Goal: Task Accomplishment & Management: Use online tool/utility

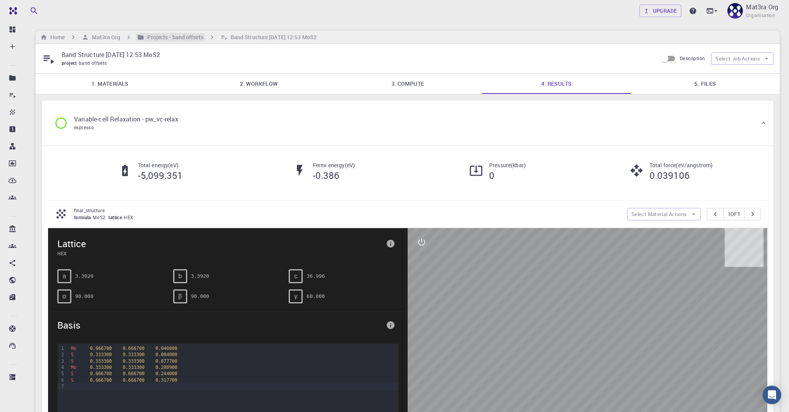
click at [164, 40] on h6 "Projects - band offsets" at bounding box center [173, 37] width 59 height 9
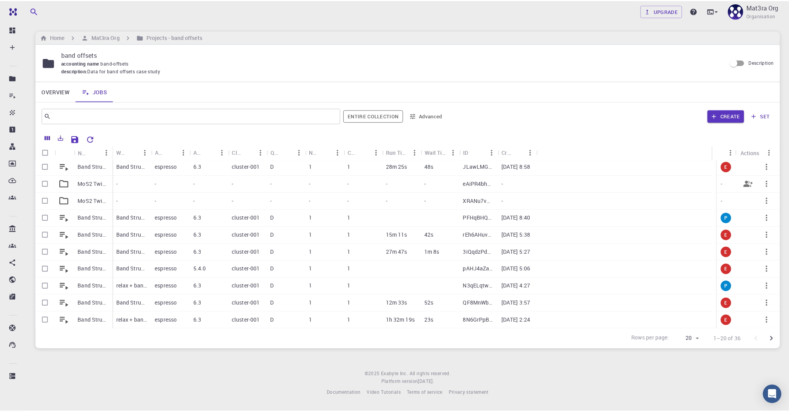
scroll to position [122, 0]
click at [86, 219] on p "Band Structure [DATE] 17:27 MoS2 (clone) (clone)" at bounding box center [93, 217] width 31 height 8
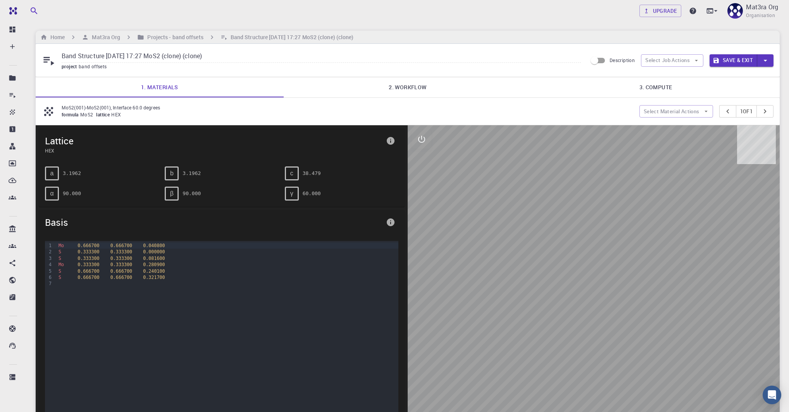
click at [417, 85] on link "2. Workflow" at bounding box center [408, 87] width 248 height 20
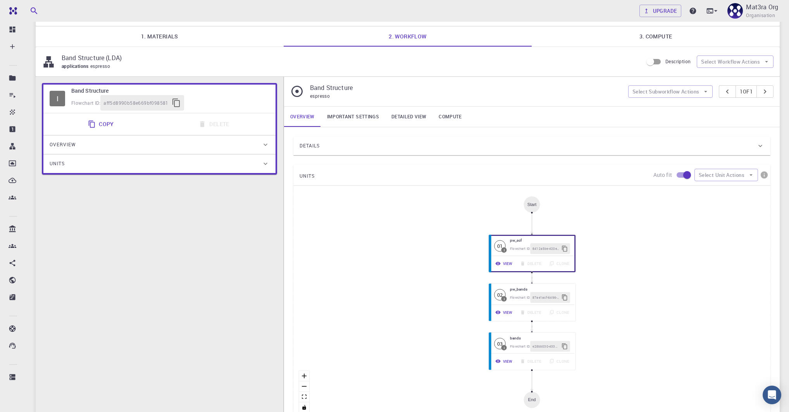
scroll to position [60, 0]
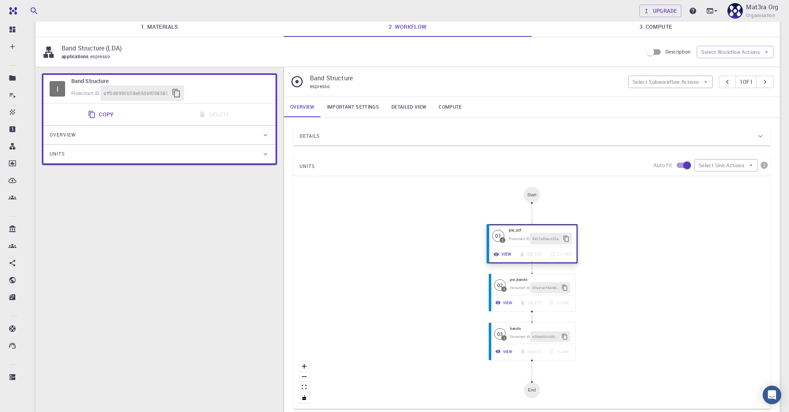
click at [505, 253] on button "View" at bounding box center [503, 253] width 26 height 11
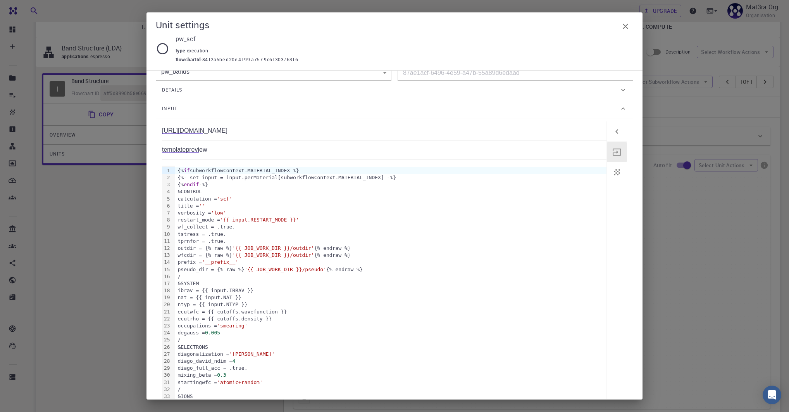
scroll to position [0, 0]
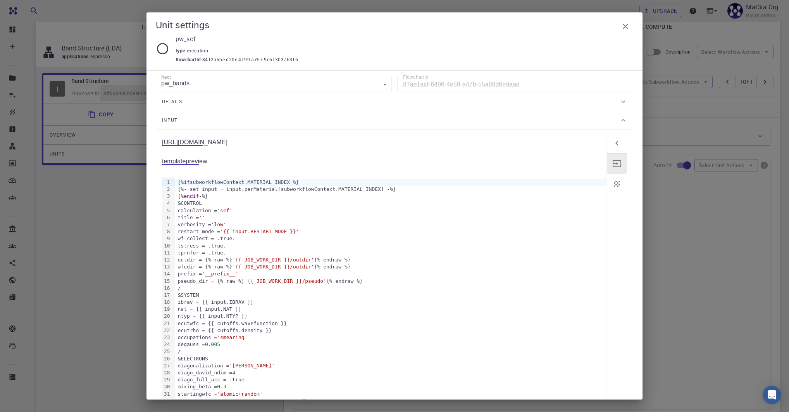
click at [207, 165] on link "preview" at bounding box center [196, 161] width 21 height 7
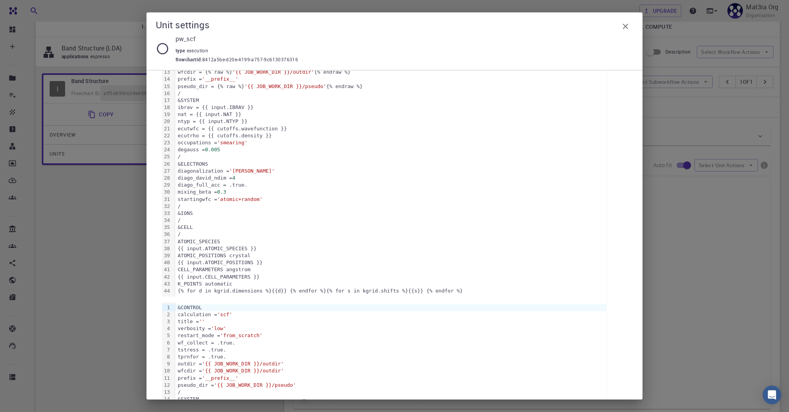
click at [105, 293] on div "Unit settings pw_scf type execution flowchartId : 8412a5be-d20e-4199-a757-9c613…" at bounding box center [394, 206] width 789 height 412
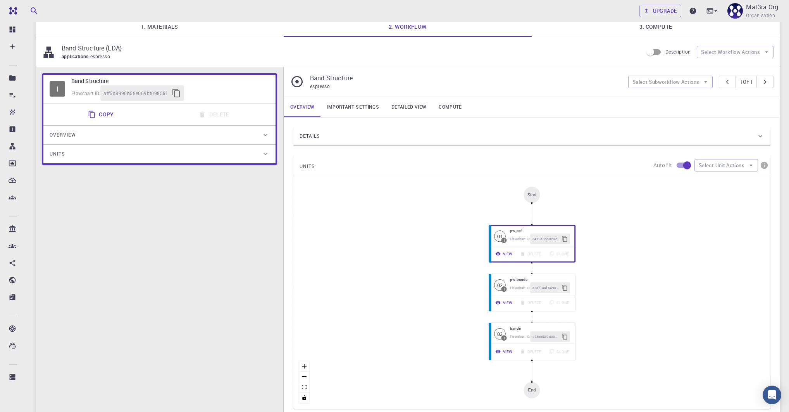
click at [353, 104] on link "Important settings" at bounding box center [353, 107] width 64 height 20
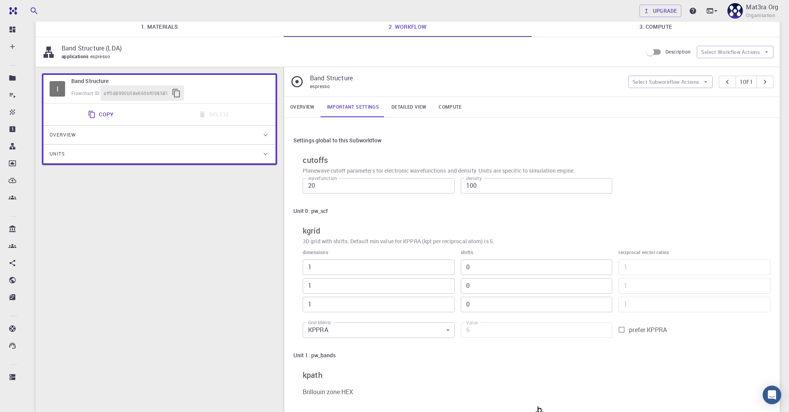
type input "2"
type input "12"
type input "2"
click at [446, 284] on input "2" at bounding box center [379, 286] width 152 height 16
type input "2"
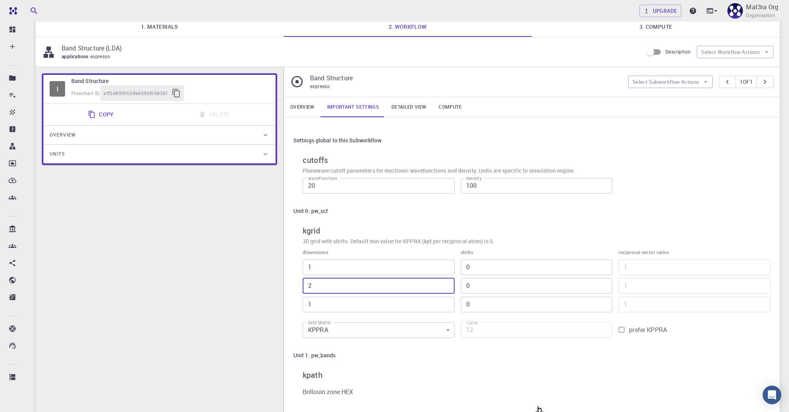
type input "24"
click at [446, 301] on input "2" at bounding box center [379, 304] width 152 height 16
type input "3"
type input "36"
type input "3"
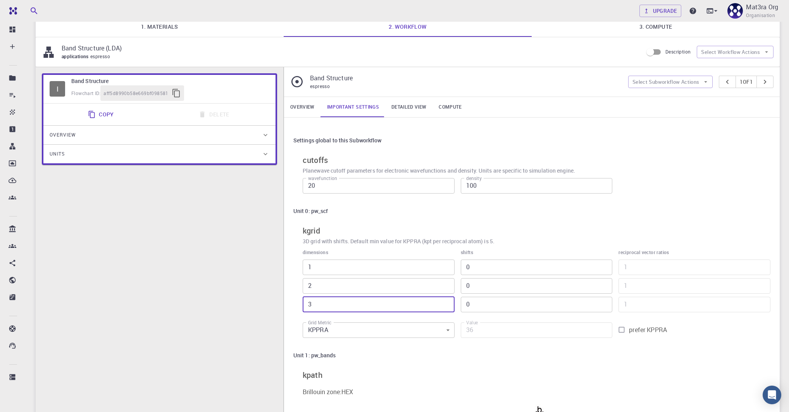
click at [446, 301] on input "3" at bounding box center [379, 304] width 152 height 16
click at [558, 220] on div "Unit 0: pw_scf kgrid 3D grid with shifts. Default min value for KPPRA (kpt per …" at bounding box center [531, 272] width 477 height 138
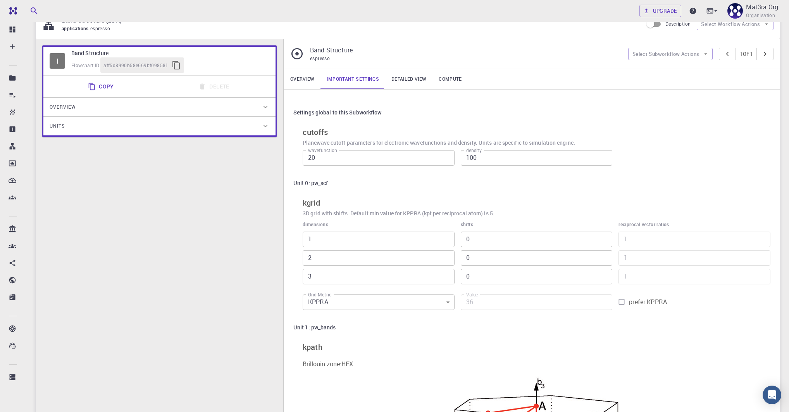
scroll to position [0, 0]
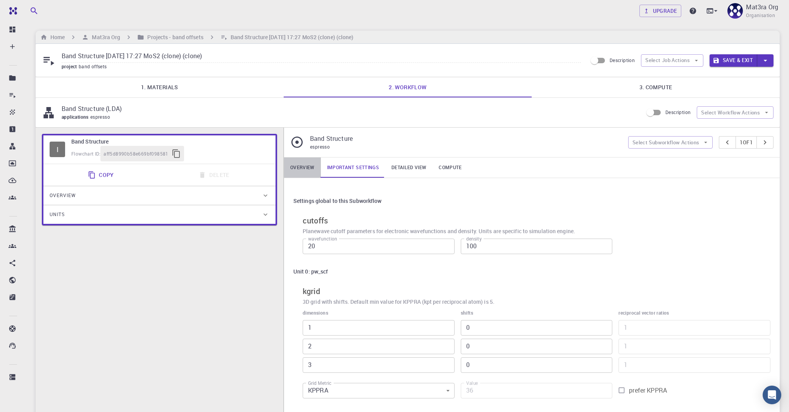
click at [303, 169] on link "Overview" at bounding box center [302, 167] width 37 height 20
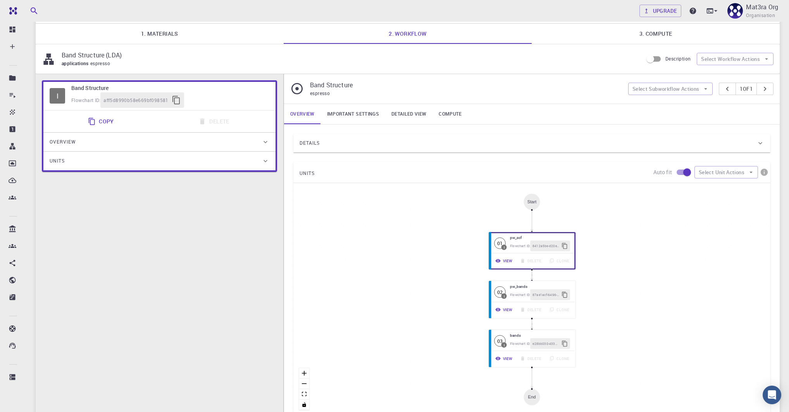
scroll to position [59, 0]
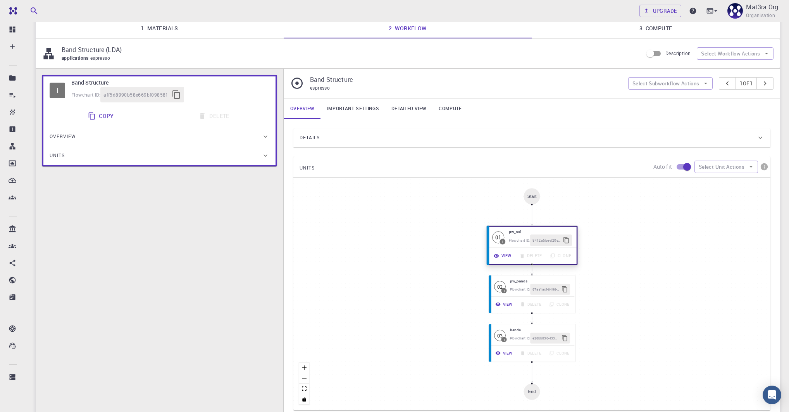
click at [506, 255] on button "View" at bounding box center [503, 255] width 26 height 11
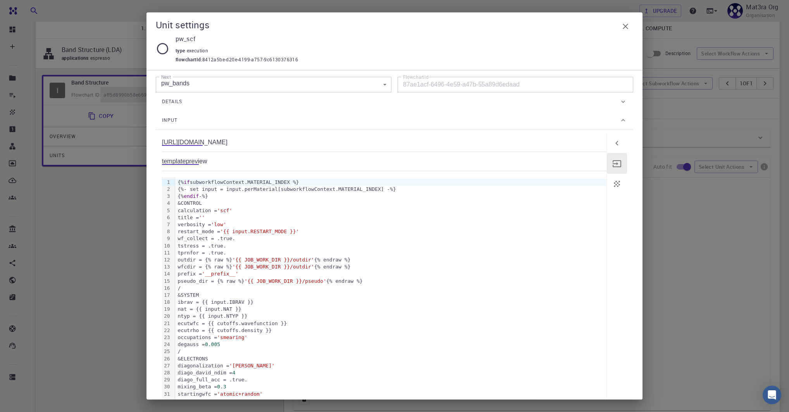
click at [207, 165] on link "preview" at bounding box center [196, 161] width 21 height 7
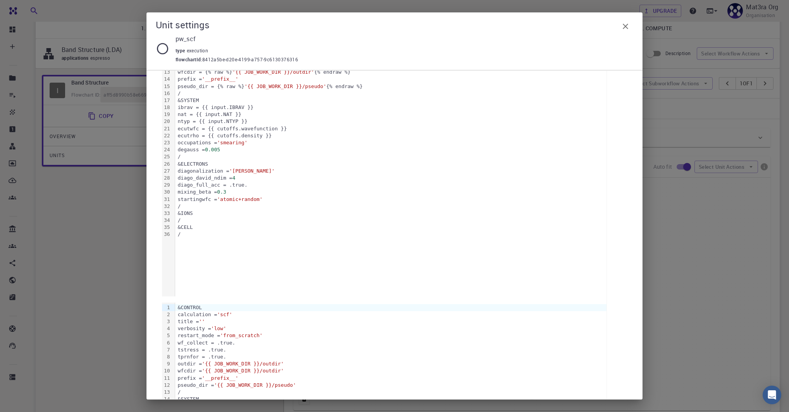
click at [89, 287] on div "Unit settings pw_scf type execution flowchartId : 8412a5be-d20e-4199-a757-9c613…" at bounding box center [394, 206] width 789 height 412
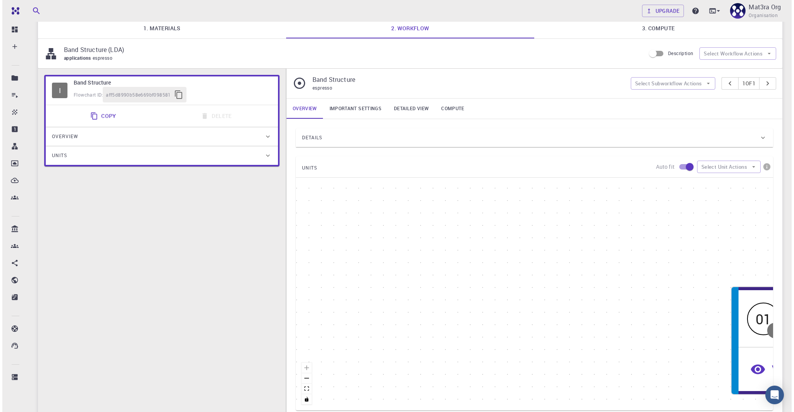
scroll to position [0, 0]
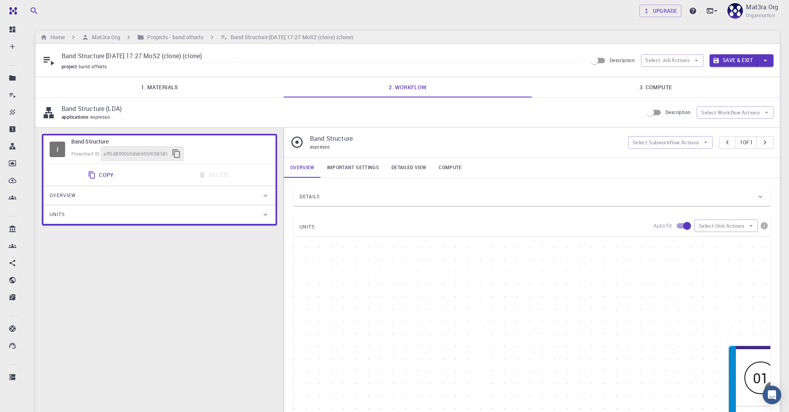
click at [539, 280] on div "Start 01 I pw_scf Flowchart ID: 8412a5be-d20e-4199-a757-9c6130376316 View Delet…" at bounding box center [531, 352] width 477 height 233
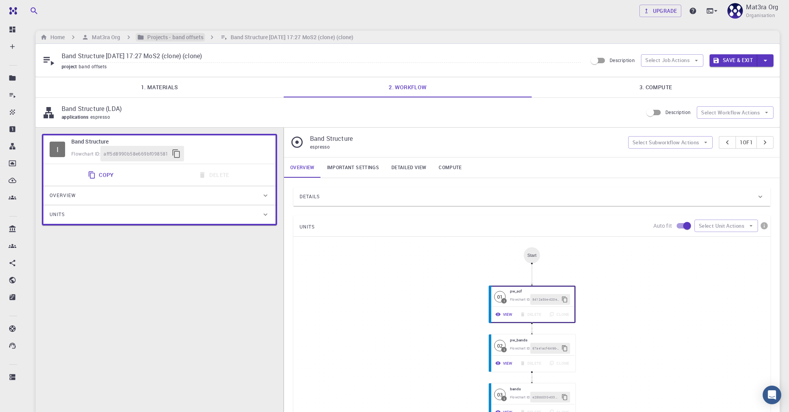
click at [177, 38] on h6 "Projects - band offsets" at bounding box center [173, 37] width 59 height 9
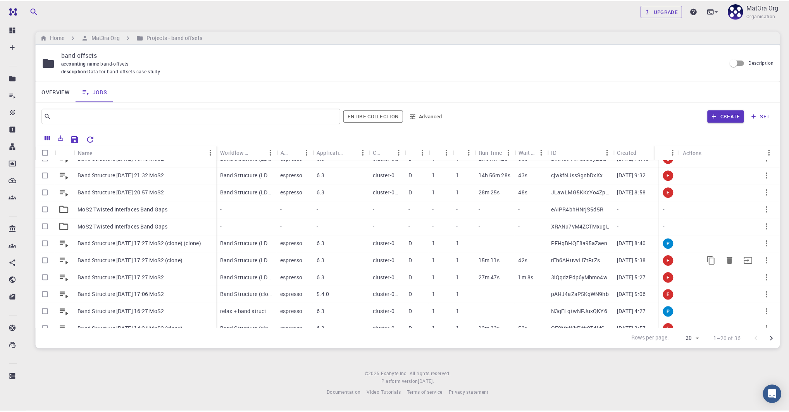
scroll to position [103, 0]
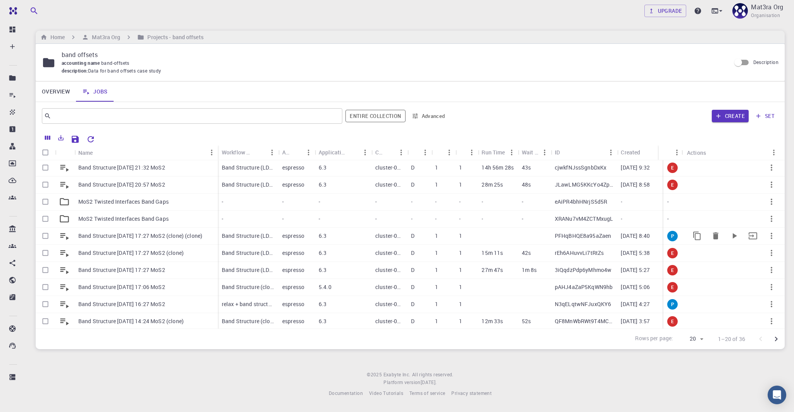
click at [145, 233] on p "Band Structure [DATE] 17:27 MoS2 (clone) (clone)" at bounding box center [140, 236] width 124 height 8
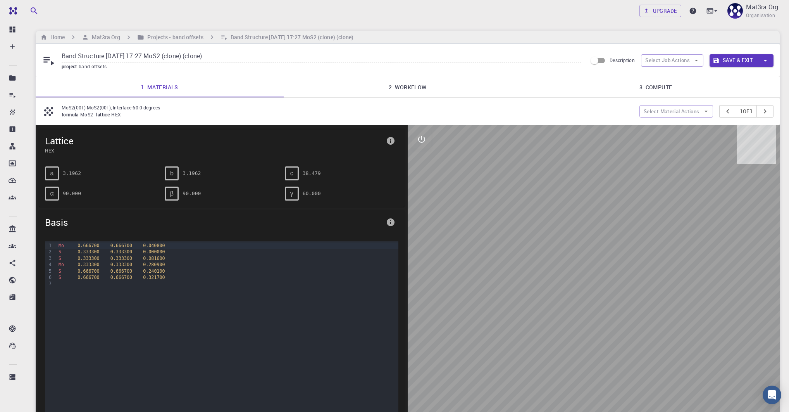
click at [409, 86] on link "2. Workflow" at bounding box center [408, 87] width 248 height 20
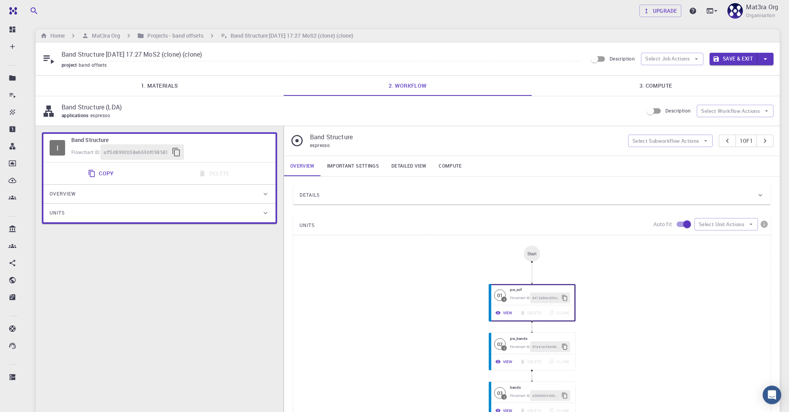
scroll to position [3, 0]
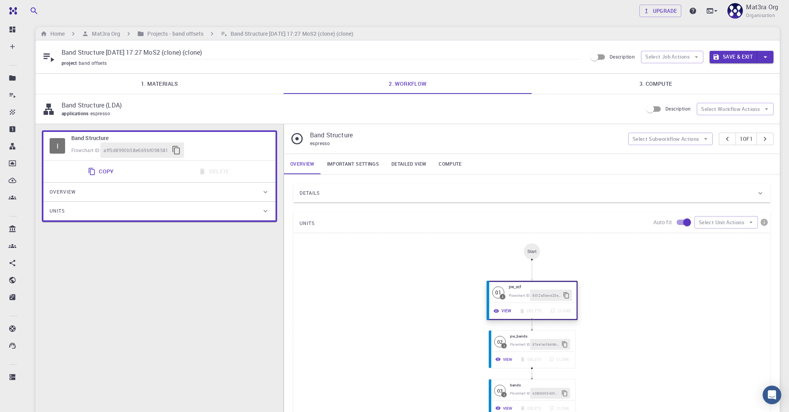
click at [508, 310] on button "View" at bounding box center [503, 310] width 26 height 11
click at [500, 308] on button "View" at bounding box center [503, 310] width 26 height 11
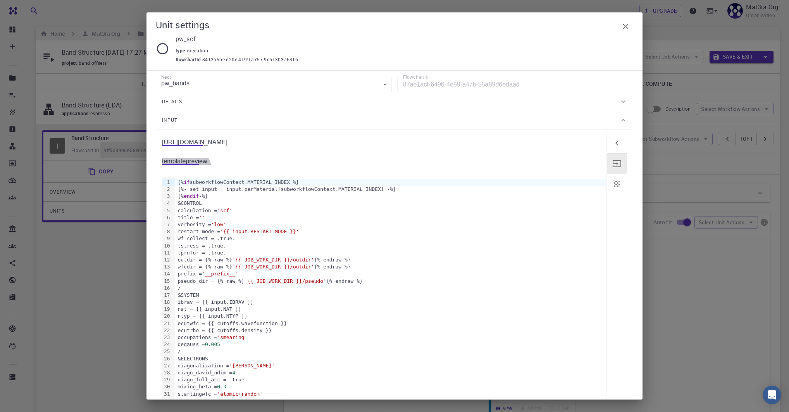
click at [207, 165] on link "preview" at bounding box center [196, 161] width 21 height 7
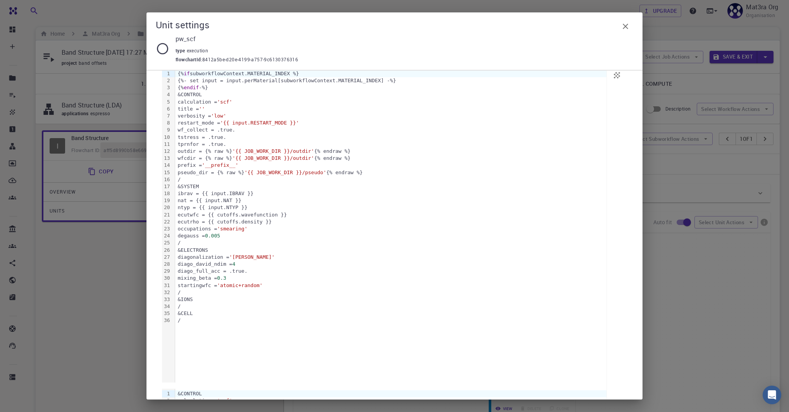
scroll to position [195, 0]
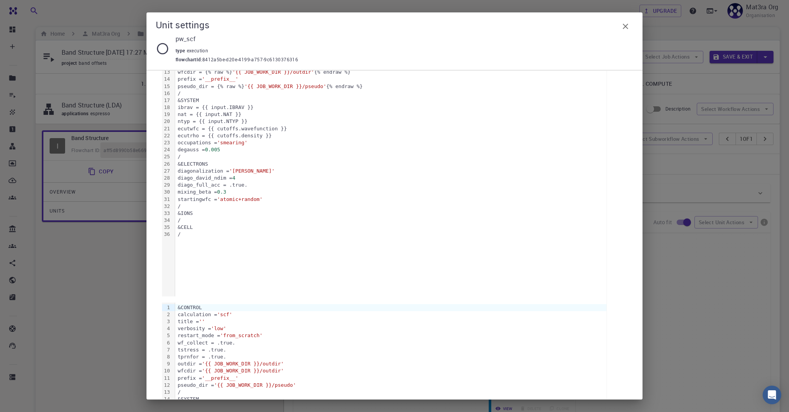
click at [114, 272] on div "Unit settings pw_scf type execution flowchartId : 8412a5be-d20e-4199-a757-9c613…" at bounding box center [394, 206] width 789 height 412
